Goal: Task Accomplishment & Management: Manage account settings

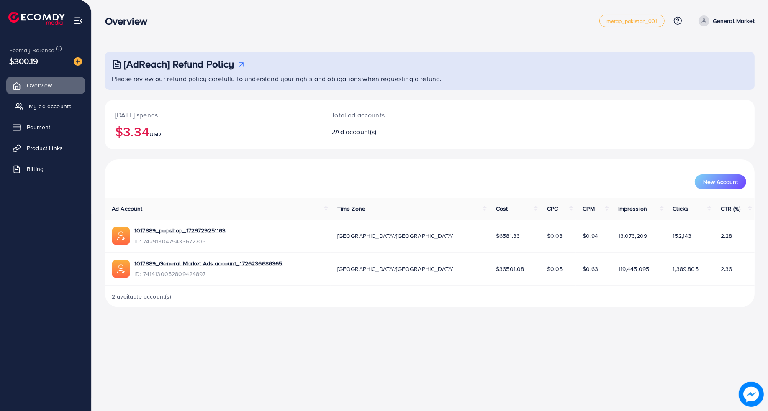
click at [55, 110] on span "My ad accounts" at bounding box center [50, 106] width 43 height 8
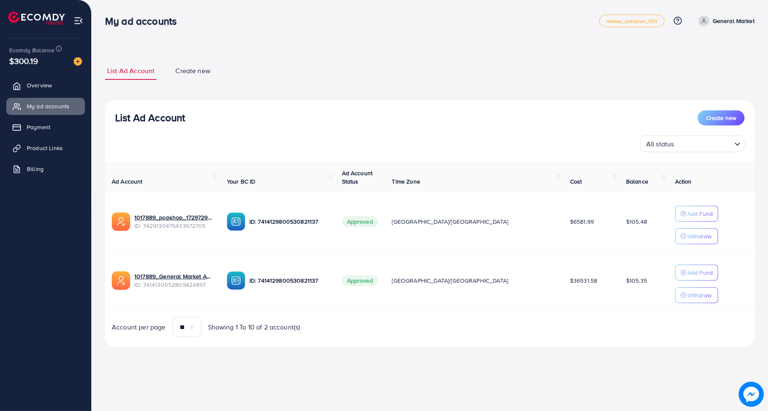
drag, startPoint x: 594, startPoint y: 222, endPoint x: 613, endPoint y: 231, distance: 20.6
click at [626, 218] on span "$105.48" at bounding box center [636, 222] width 21 height 8
click at [619, 236] on td "$105.48" at bounding box center [643, 221] width 49 height 59
